Goal: Navigation & Orientation: Find specific page/section

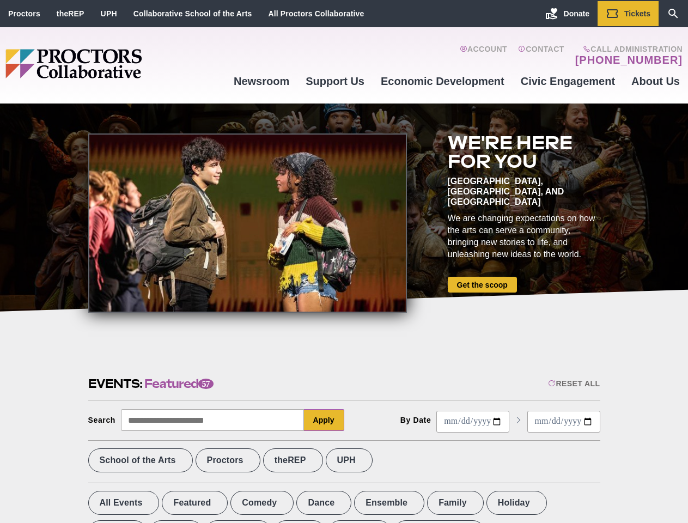
click at [344, 262] on div at bounding box center [247, 222] width 319 height 179
click at [573, 384] on div "Reset All" at bounding box center [574, 383] width 52 height 9
click at [324, 420] on button "Apply" at bounding box center [324, 420] width 40 height 22
